Goal: Find specific page/section: Find specific page/section

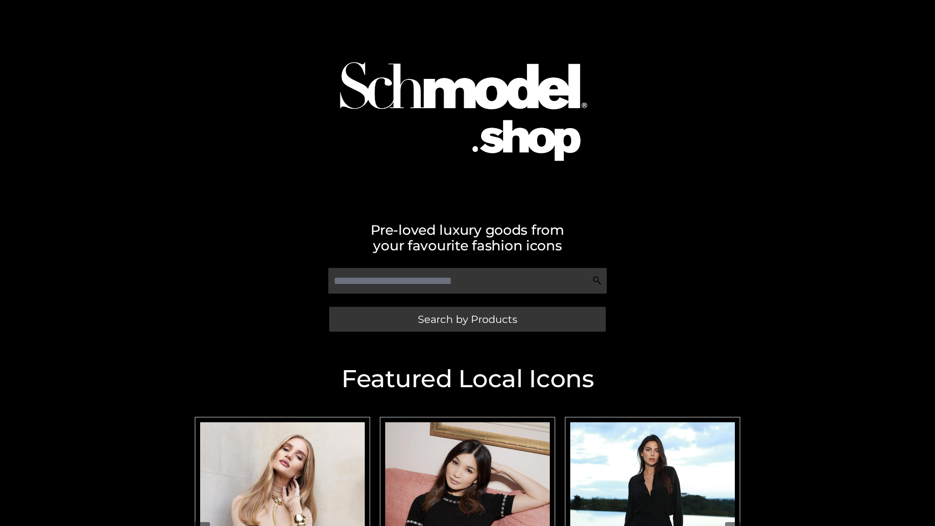
click at [467, 319] on span "Search by Products" at bounding box center [467, 319] width 99 height 10
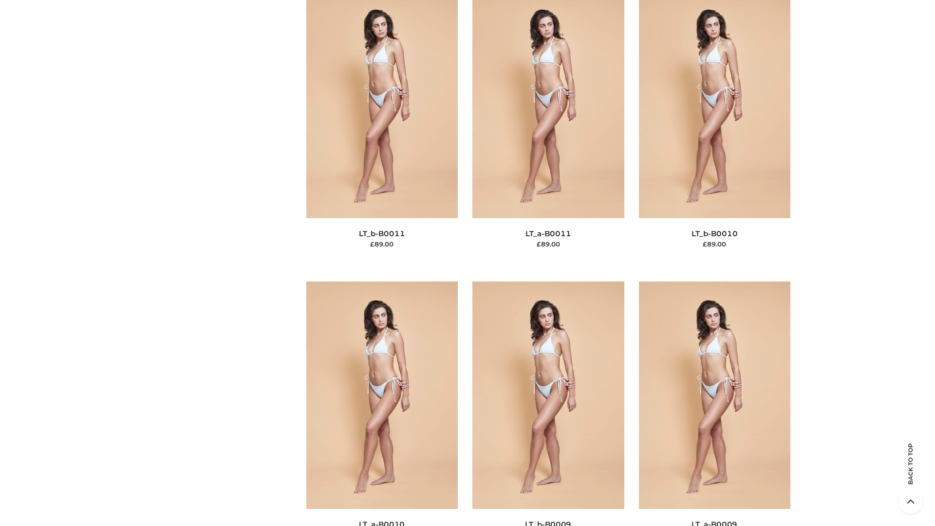
scroll to position [4375, 0]
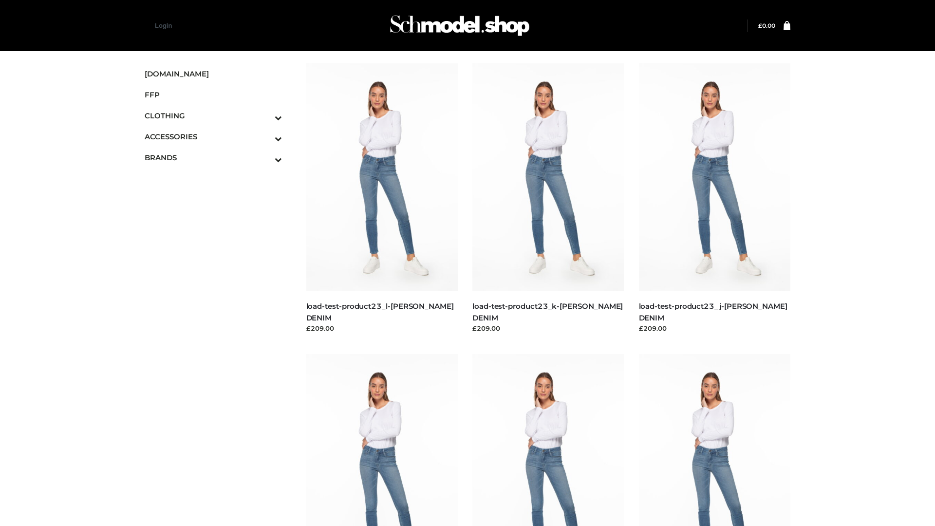
scroll to position [854, 0]
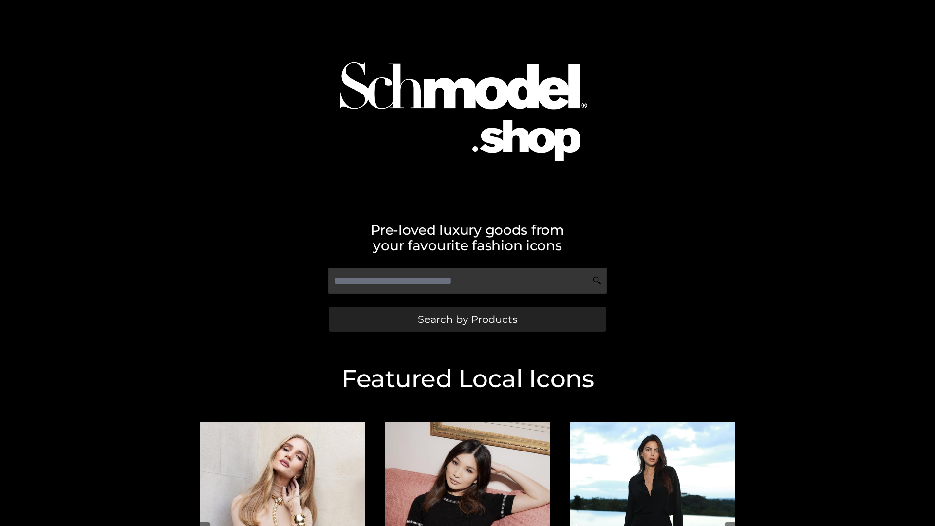
click at [467, 319] on span "Search by Products" at bounding box center [467, 319] width 99 height 10
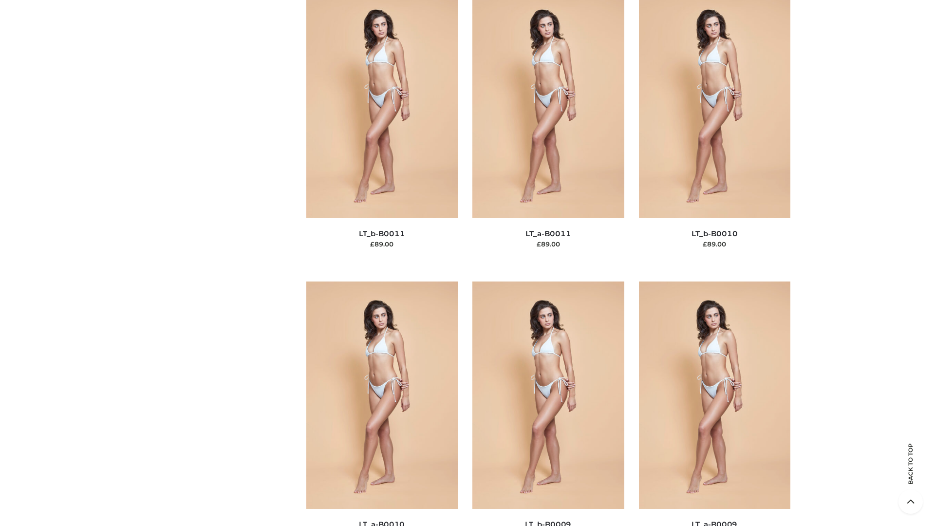
scroll to position [4375, 0]
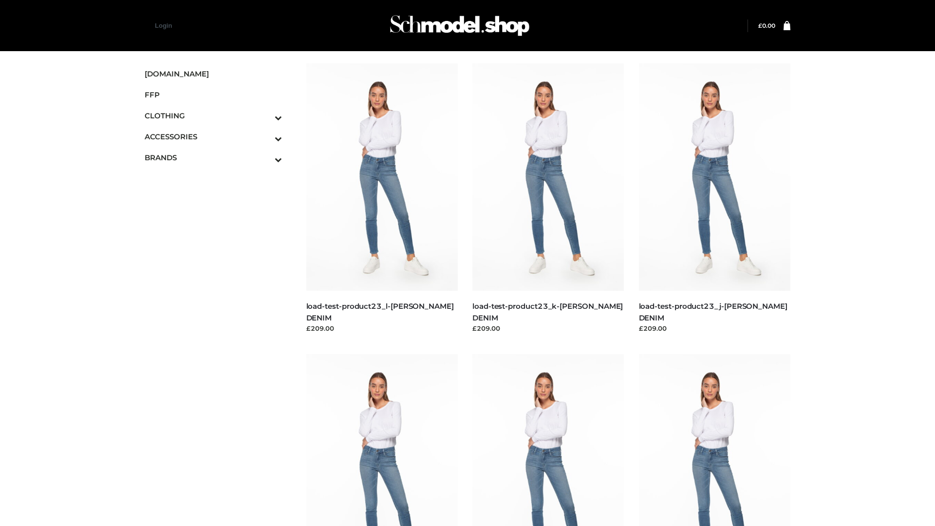
scroll to position [854, 0]
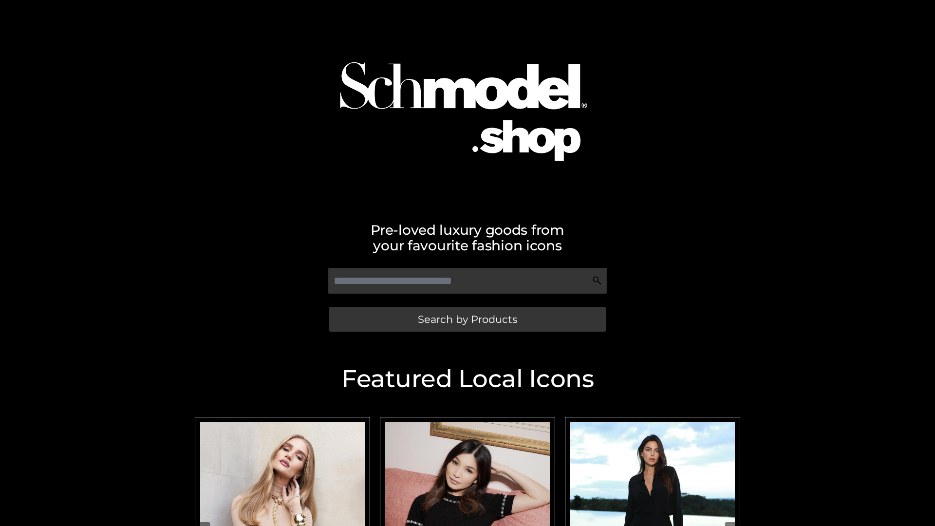
click at [467, 319] on span "Search by Products" at bounding box center [467, 319] width 99 height 10
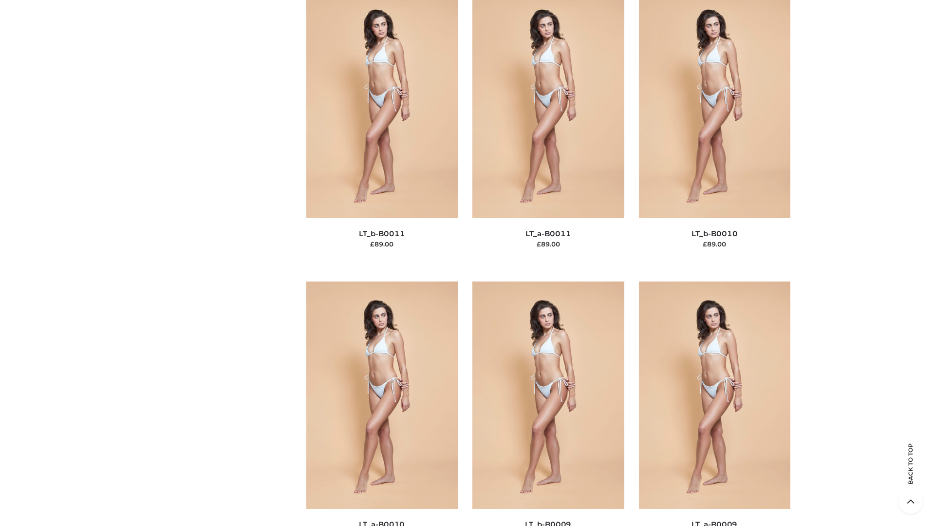
scroll to position [4375, 0]
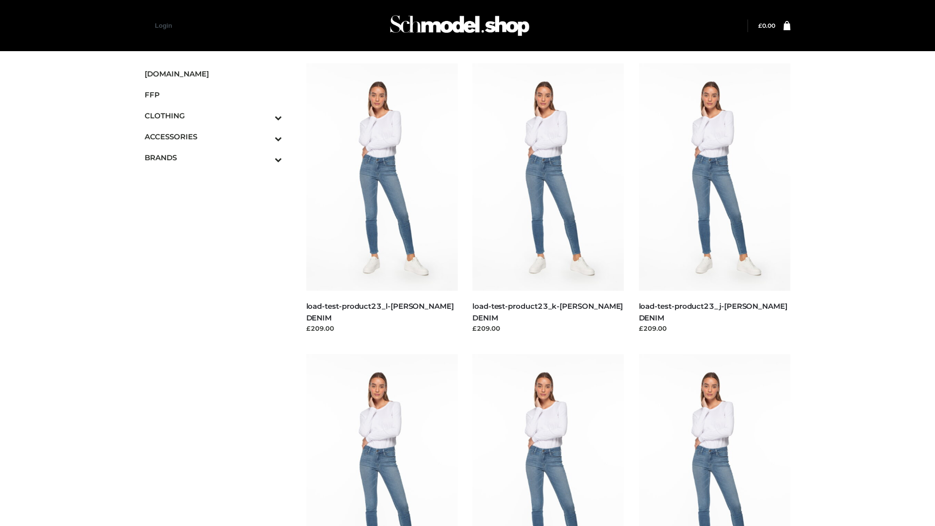
scroll to position [854, 0]
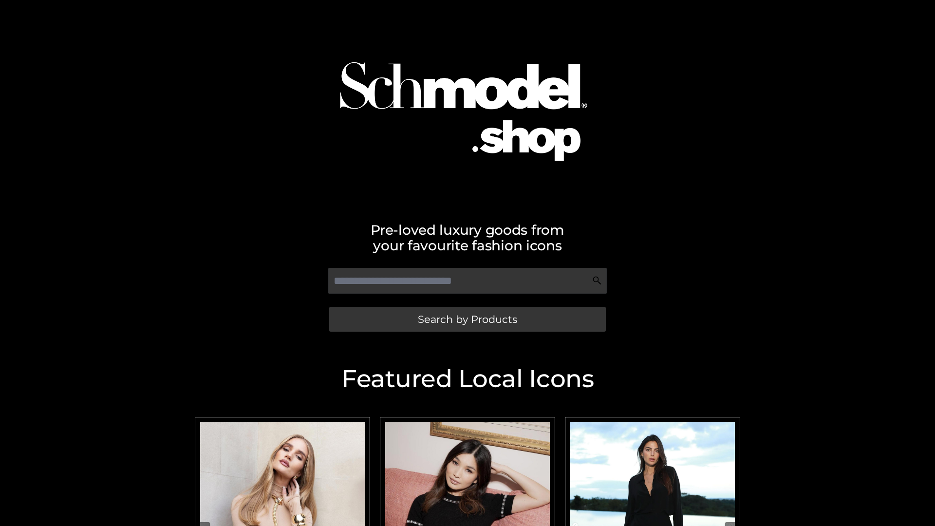
click at [467, 319] on span "Search by Products" at bounding box center [467, 319] width 99 height 10
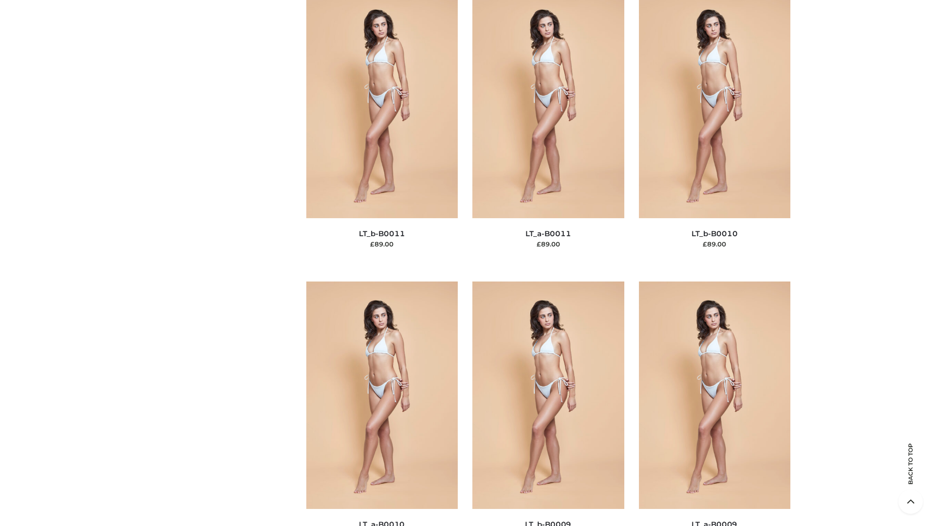
scroll to position [4375, 0]
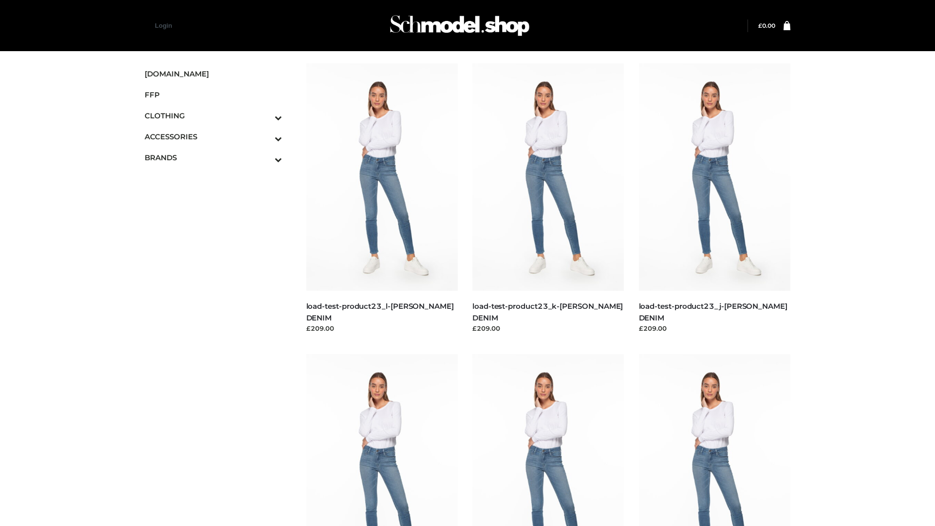
scroll to position [854, 0]
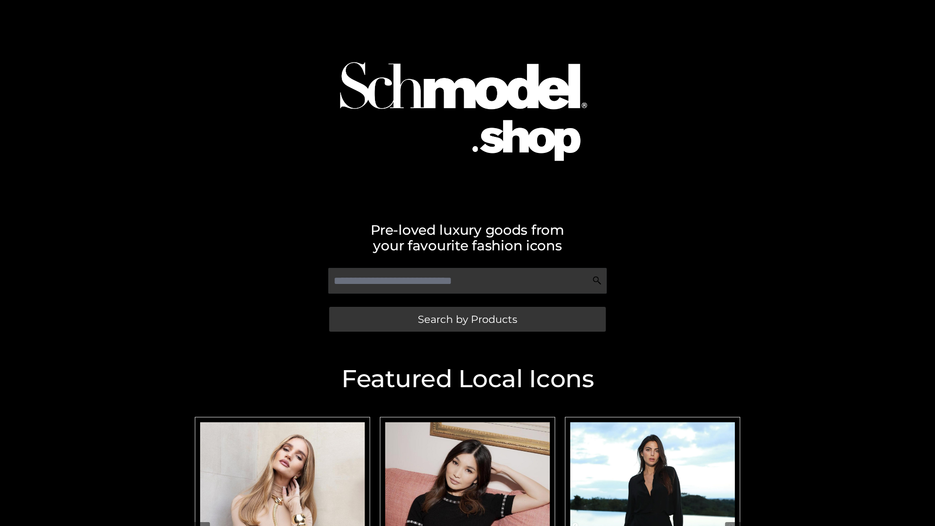
click at [467, 319] on span "Search by Products" at bounding box center [467, 319] width 99 height 10
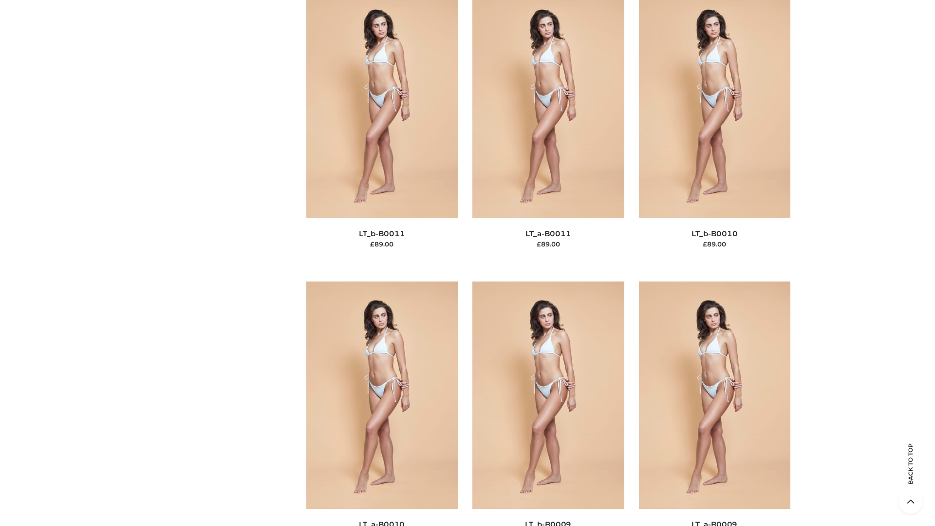
scroll to position [4375, 0]
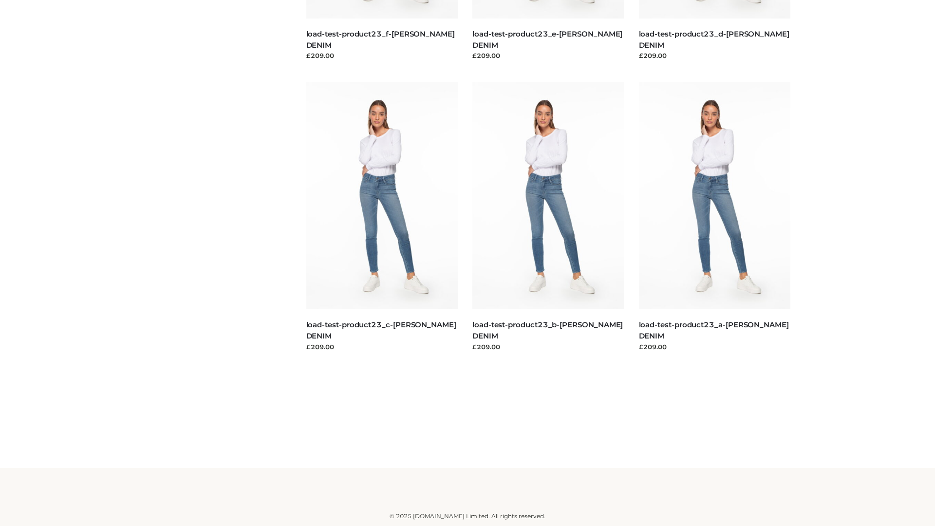
scroll to position [854, 0]
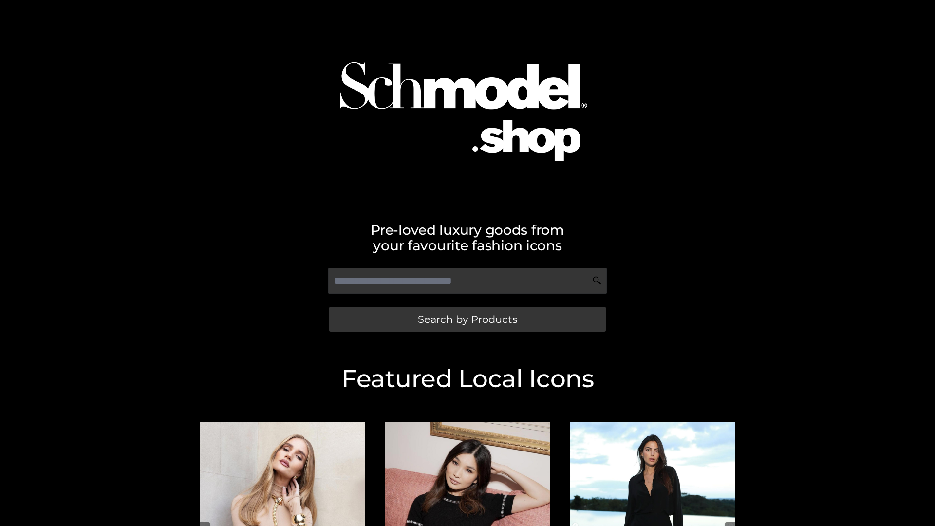
click at [467, 319] on span "Search by Products" at bounding box center [467, 319] width 99 height 10
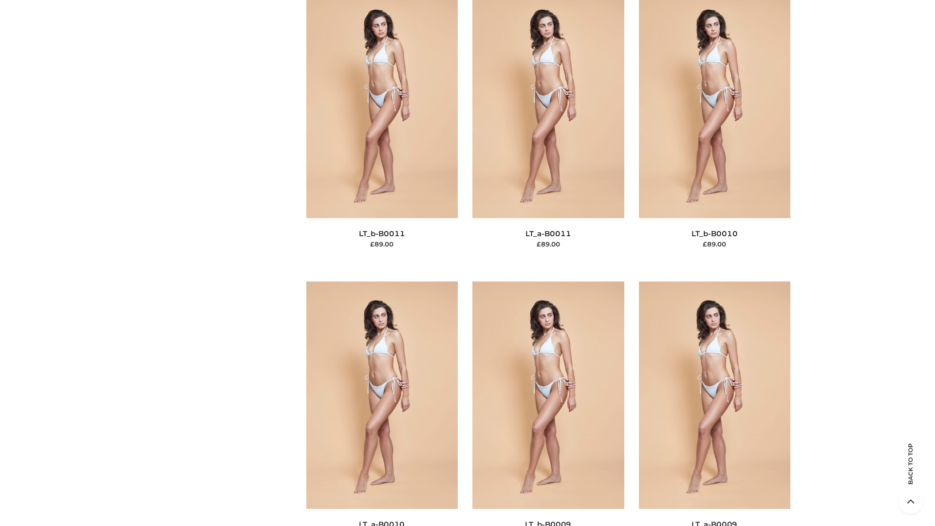
scroll to position [4375, 0]
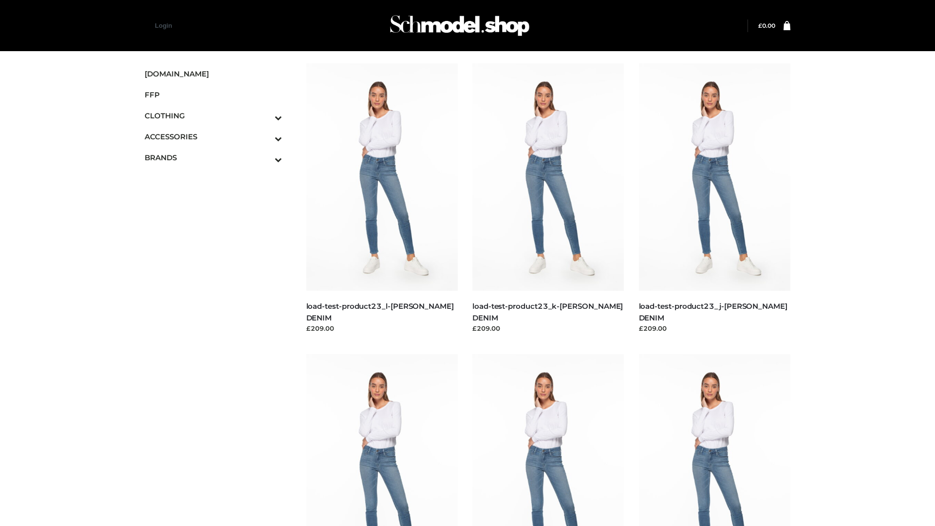
scroll to position [854, 0]
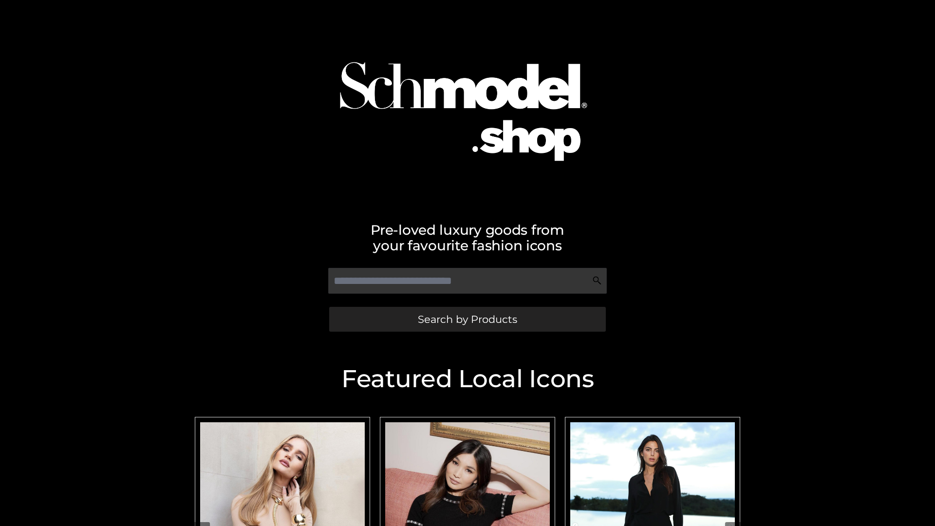
click at [467, 319] on span "Search by Products" at bounding box center [467, 319] width 99 height 10
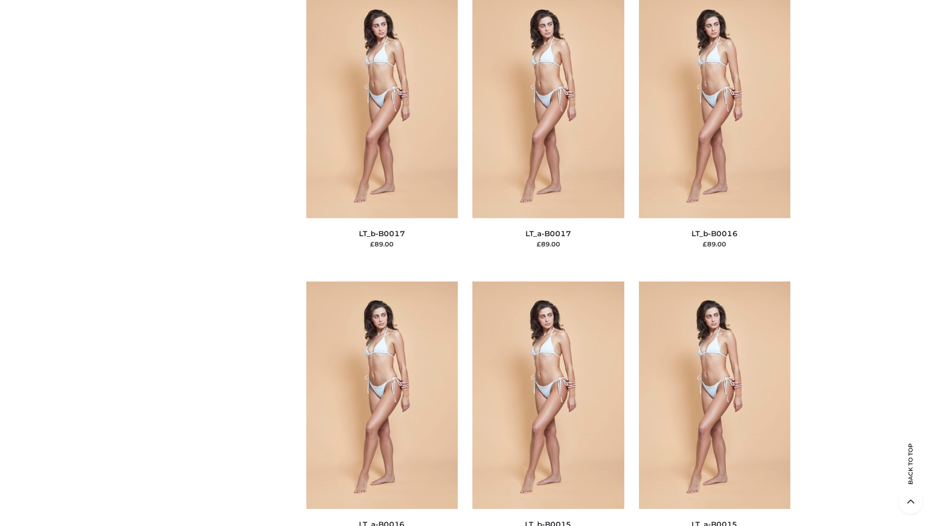
scroll to position [3201, 0]
